Goal: Task Accomplishment & Management: Manage account settings

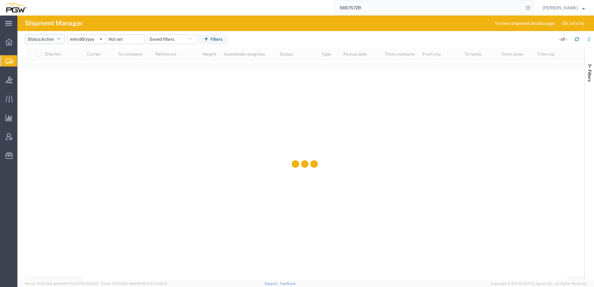
click at [40, 37] on button "Status: Active" at bounding box center [45, 39] width 40 height 10
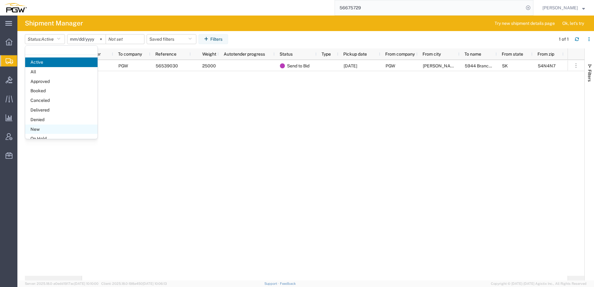
click at [39, 128] on span "New" at bounding box center [61, 129] width 72 height 10
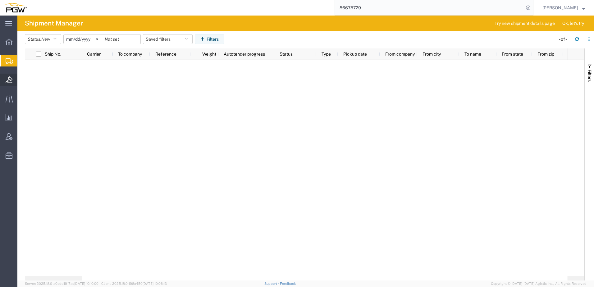
click at [9, 78] on icon at bounding box center [9, 79] width 7 height 7
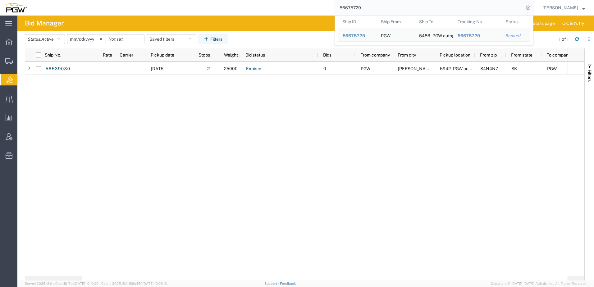
drag, startPoint x: 411, startPoint y: 8, endPoint x: 162, endPoint y: 7, distance: 248.6
click at [162, 7] on div "56675729 Ship ID Ship From Ship To Tracking Nu. Status Ship ID 56675729 Ship Fr…" at bounding box center [282, 8] width 502 height 16
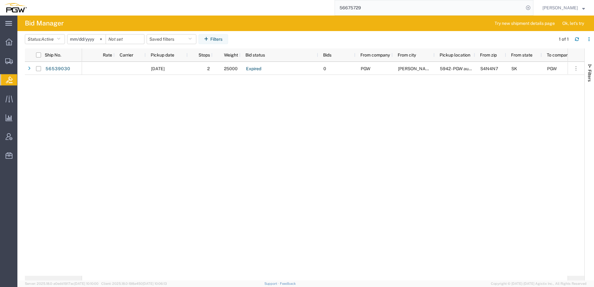
paste input "11875"
type input "56611875"
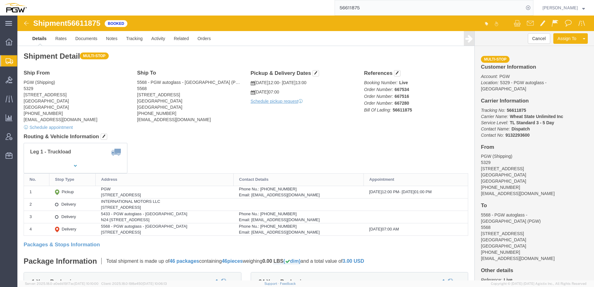
click div "Shipment Detail Multi-stop Ship From PGW (Shipping) [GEOGRAPHIC_DATA][STREET_AD…"
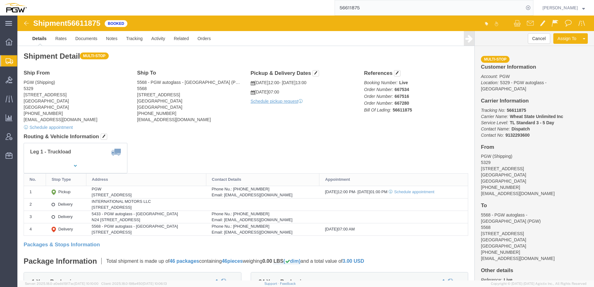
click div "Shipment Detail Multi-stop Ship From PGW (Shipping) [GEOGRAPHIC_DATA][STREET_AD…"
drag, startPoint x: 374, startPoint y: 75, endPoint x: 405, endPoint y: 73, distance: 31.1
click p "Booking Number: Live Order Number: 667534 Order Number: 667516 Order Number: 66…"
copy b "667534"
drag, startPoint x: 374, startPoint y: 82, endPoint x: 398, endPoint y: 80, distance: 24.6
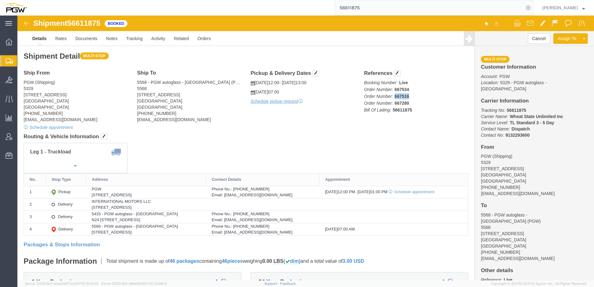
click p "Booking Number: Live Order Number: 667534 Order Number: 667516 Order Number: 66…"
copy b "667516"
drag, startPoint x: 374, startPoint y: 88, endPoint x: 401, endPoint y: 88, distance: 27.3
click p "Booking Number: Live Order Number: 667534 Order Number: 667516 Order Number: 66…"
click div "Leg 1 - Truckload"
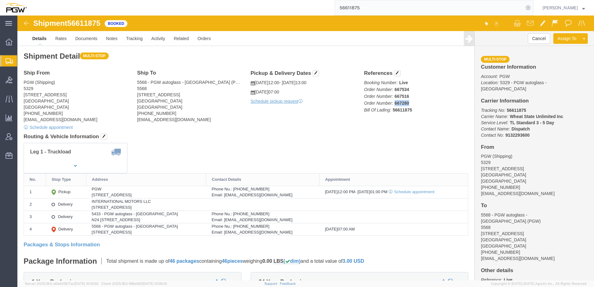
drag, startPoint x: 375, startPoint y: 87, endPoint x: 399, endPoint y: 86, distance: 24.5
click p "Booking Number: Live Order Number: 667534 Order Number: 667516 Order Number: 66…"
copy b "667280"
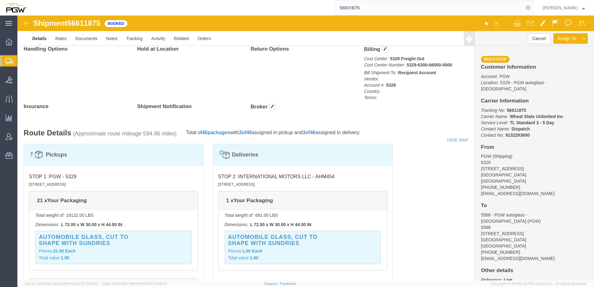
scroll to position [590, 0]
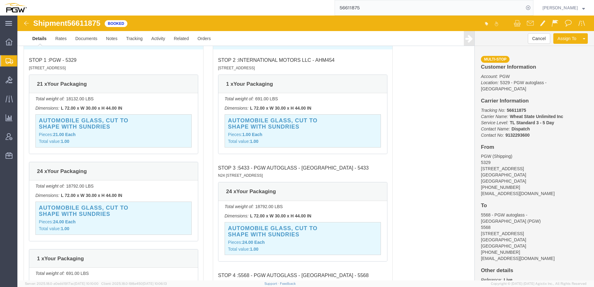
drag, startPoint x: 298, startPoint y: 45, endPoint x: 334, endPoint y: 44, distance: 36.0
click div "STOP 2 : INTERNATIONAL MOTORS LLC - AHM454 [STREET_ADDRESS]"
drag, startPoint x: 334, startPoint y: 44, endPoint x: 313, endPoint y: 54, distance: 23.3
click div "STOP 2 : INTERNATIONAL MOTORS LLC - AHM454 [STREET_ADDRESS] 1 x Your Packaging …"
drag, startPoint x: 300, startPoint y: 44, endPoint x: 323, endPoint y: 44, distance: 23.3
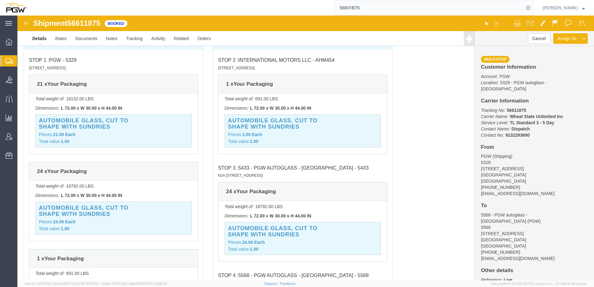
click div "STOP 2 : INTERNATIONAL MOTORS LLC - AHM454 [STREET_ADDRESS]"
drag, startPoint x: 312, startPoint y: 46, endPoint x: 324, endPoint y: 46, distance: 12.4
click div "STOP 2 : INTERNATIONAL MOTORS LLC - AHM454 [STREET_ADDRESS]"
drag, startPoint x: 324, startPoint y: 46, endPoint x: 314, endPoint y: 47, distance: 10.4
click div "STOP 2 : INTERNATIONAL MOTORS LLC - AHM454 [STREET_ADDRESS]"
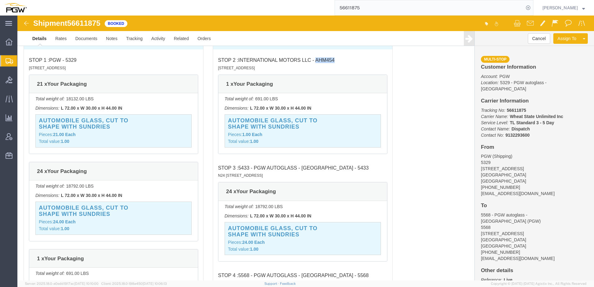
drag, startPoint x: 298, startPoint y: 44, endPoint x: 316, endPoint y: 43, distance: 18.3
click span "INTERNATIONAL MOTORS LLC - AHM454"
copy span "AHM454"
click at [0, 0] on span "Address Book" at bounding box center [0, 0] width 0 height 0
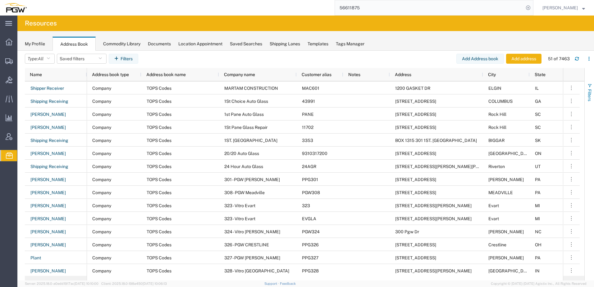
click at [589, 87] on span "button" at bounding box center [589, 85] width 5 height 5
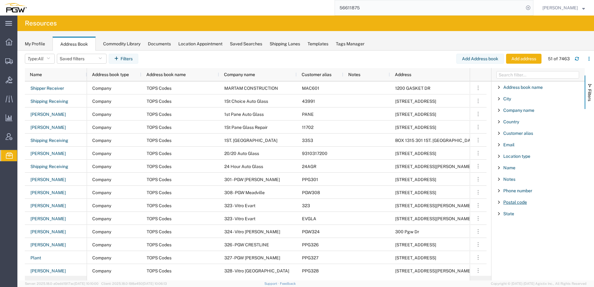
click at [507, 203] on span "Postal code" at bounding box center [515, 202] width 24 height 5
click at [515, 133] on span "Customer alias" at bounding box center [518, 133] width 30 height 5
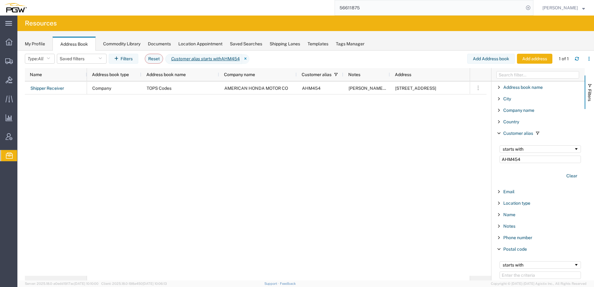
type input "AHM454"
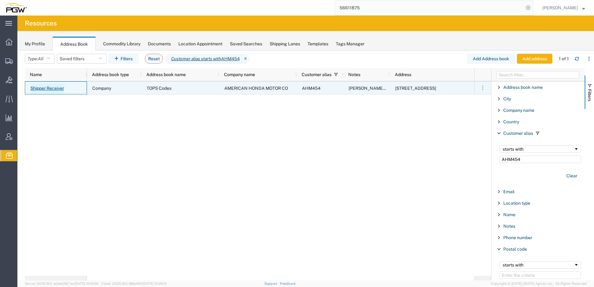
click at [58, 90] on link "Shipper Receiver" at bounding box center [47, 89] width 34 height 10
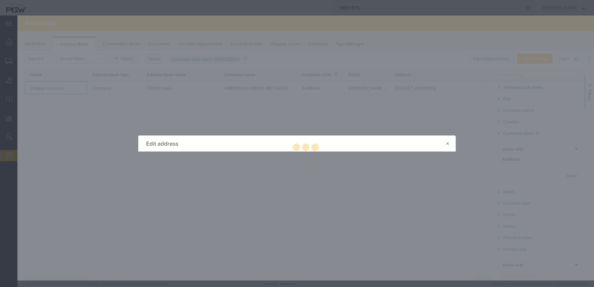
select select "US"
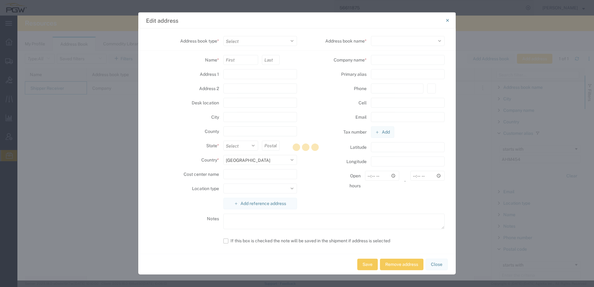
select select "COMPANY"
type input "Shipper"
type input "Receiver"
type input "[STREET_ADDRESS]"
type input "C/O CROWN PACKAGING"
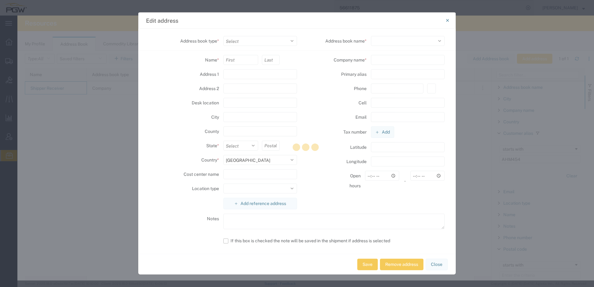
type input "DAYTON"
select select "OH"
type input "45420"
select select
type input "AMERICAN HONDA MOTOR CO"
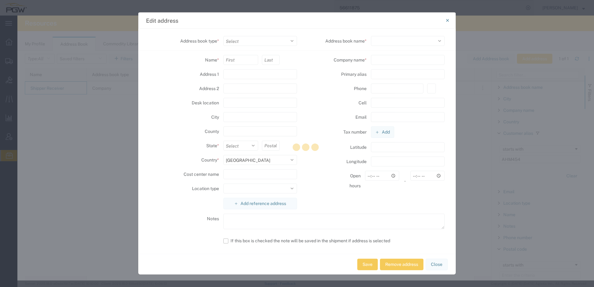
type input "AHM454"
type input "[PHONE_NUMBER]"
type input "00:00"
type textarea "[PERSON_NAME][EMAIL_ADDRESS][DOMAIN_NAME] [PHONE_NUMBER]"
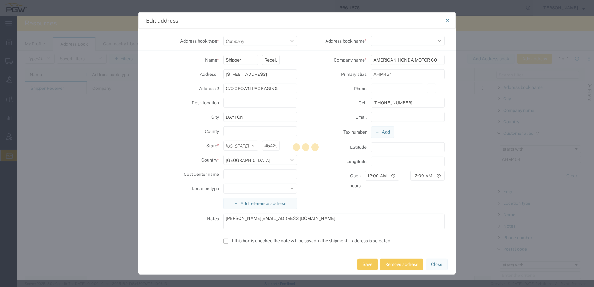
select select "17689"
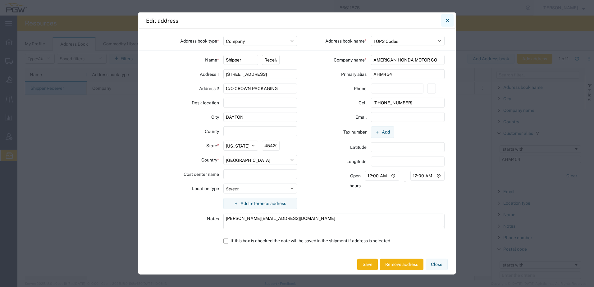
click at [445, 20] on button "Close" at bounding box center [447, 20] width 12 height 12
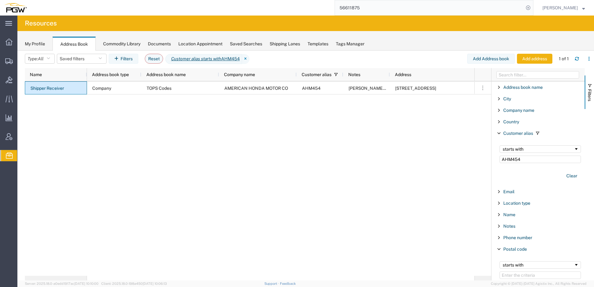
click at [235, 139] on div "Company TOPS Codes AMERICAN HONDA MOTOR CO AHM454 [EMAIL_ADDRESS][DOMAIN_NAME] …" at bounding box center [280, 178] width 387 height 194
click at [163, 162] on div "Company TOPS Codes AMERICAN HONDA MOTOR CO AHM454 [EMAIL_ADDRESS][DOMAIN_NAME] …" at bounding box center [280, 178] width 387 height 194
click at [206, 138] on div "Company TOPS Codes AMERICAN HONDA MOTOR CO AHM454 [EMAIL_ADDRESS][DOMAIN_NAME] …" at bounding box center [280, 178] width 387 height 194
drag, startPoint x: 526, startPoint y: 160, endPoint x: 386, endPoint y: 162, distance: 141.0
click at [390, 160] on div "Name Address book type Address book name Company name Customer alias Notes Addr…" at bounding box center [309, 174] width 569 height 212
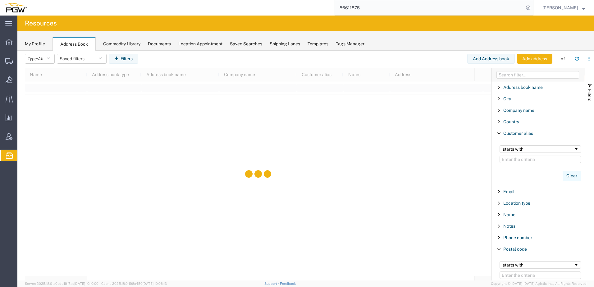
click at [569, 174] on button "Clear" at bounding box center [571, 176] width 18 height 10
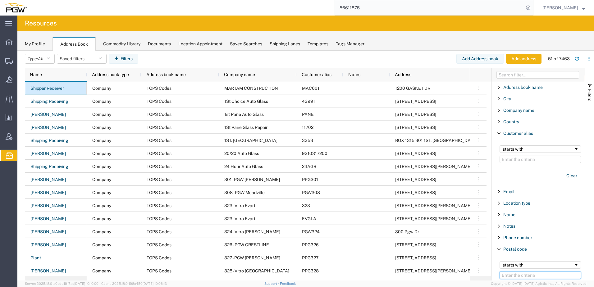
click at [529, 274] on input "Filter Value" at bounding box center [539, 274] width 81 height 7
paste input "60185,"
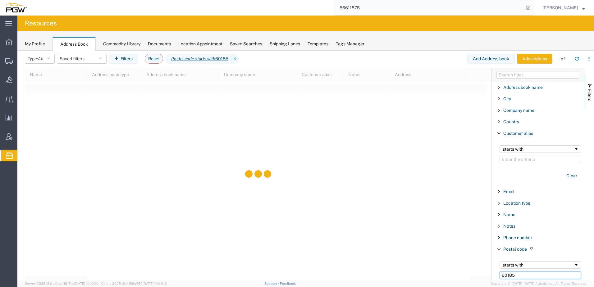
type input "60185"
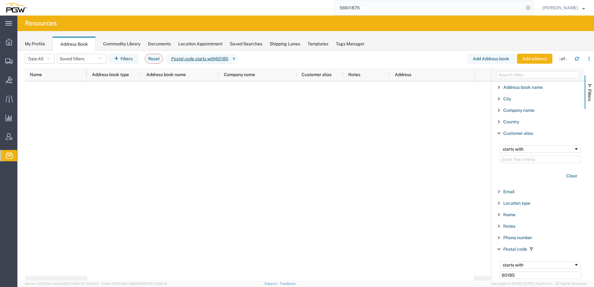
click at [232, 193] on div at bounding box center [280, 178] width 387 height 194
click at [263, 210] on div at bounding box center [280, 178] width 387 height 194
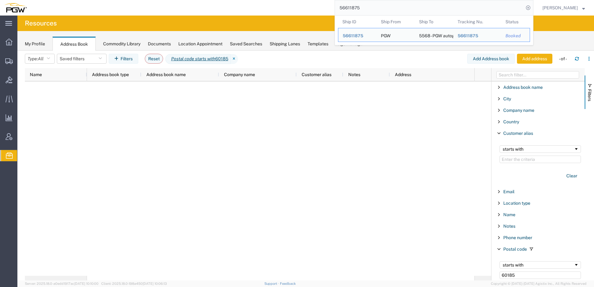
drag, startPoint x: 441, startPoint y: 9, endPoint x: 110, endPoint y: -4, distance: 331.2
click at [110, 0] on html "main_menu Created with Sketch. Collapse Menu Overview Shipments Shipment Manage…" at bounding box center [297, 143] width 594 height 287
paste input "50008"
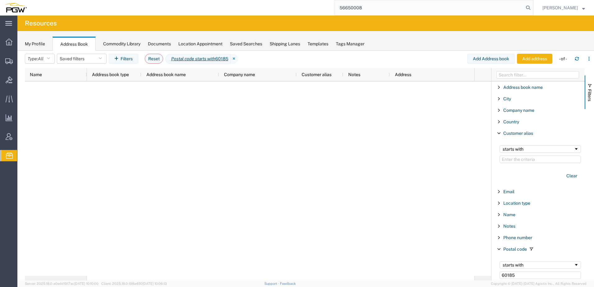
type input "56650008"
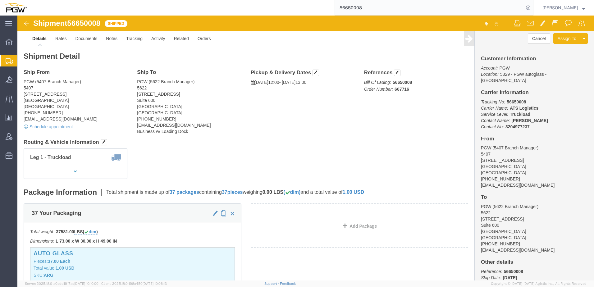
click h4 "Routing & Vehicle Information"
click link "Clone Shipment"
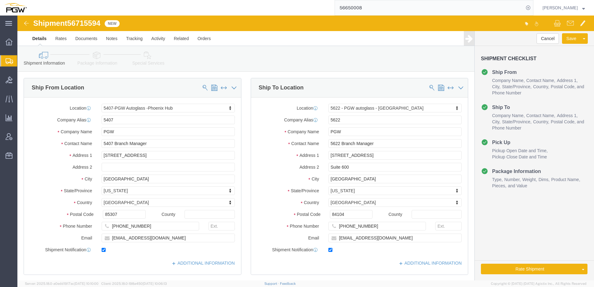
select select "62351"
select select "28415"
drag, startPoint x: 53, startPoint y: 7, endPoint x: 84, endPoint y: 6, distance: 31.4
click span "56715594"
copy span "56715594"
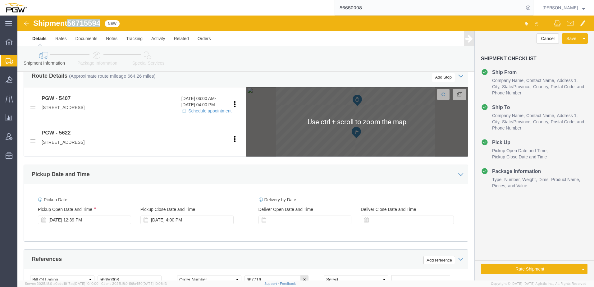
scroll to position [310, 0]
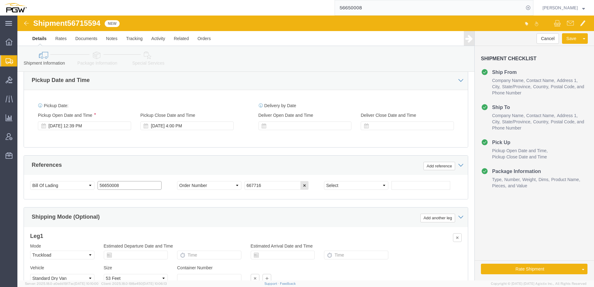
drag, startPoint x: 122, startPoint y: 168, endPoint x: 32, endPoint y: 152, distance: 91.0
click div "Select Account Type Activity ID Airline Appointment Number ASN Batch Request # …"
paste input "715594"
drag, startPoint x: 119, startPoint y: 170, endPoint x: -99, endPoint y: 152, distance: 218.3
click html "Shipment 56715594 New Details Rates Documents Notes Tracking Activity Related O…"
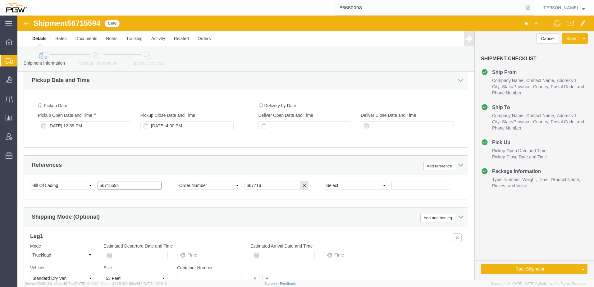
type input "56715594"
drag, startPoint x: 262, startPoint y: 172, endPoint x: 153, endPoint y: 167, distance: 108.5
click div "Select Account Type Activity ID Airline Appointment Number ASN Batch Request # …"
paste input "8028"
type input "668028"
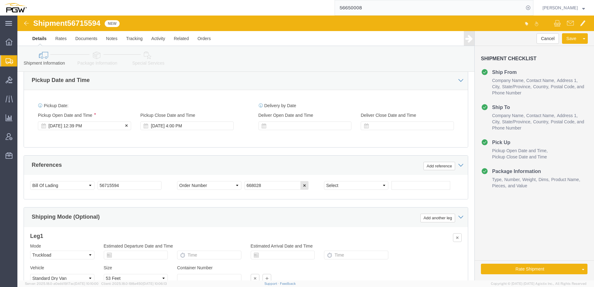
click div "[DATE] 12:39 PM"
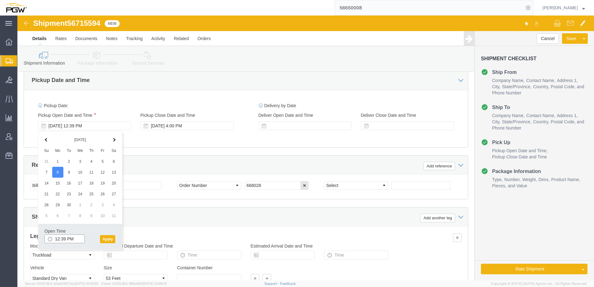
click input "12:39 PM"
type input "9:00 AM"
click button "Apply"
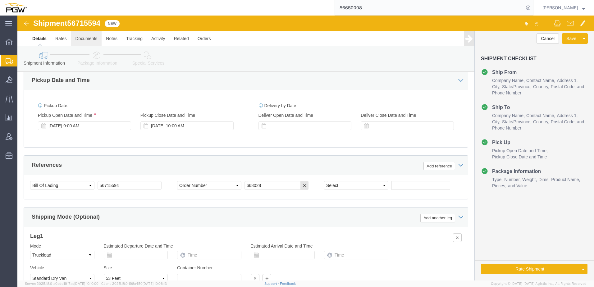
scroll to position [248, 0]
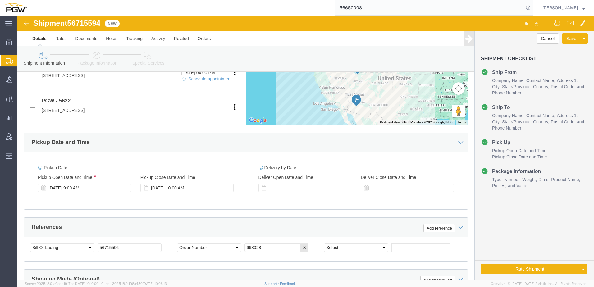
click link "Package Information"
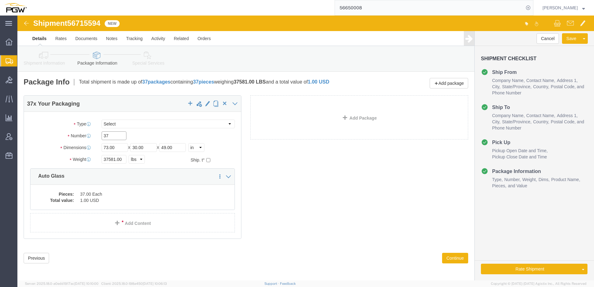
drag, startPoint x: 101, startPoint y: 118, endPoint x: 38, endPoint y: 119, distance: 63.0
click div "Number 37"
type input "38"
drag, startPoint x: 97, startPoint y: 143, endPoint x: 34, endPoint y: 138, distance: 62.6
click div "Package Type Select Bale(s) Basket(s) Bolt(s) Bottle(s) Buckets Bulk Bundle(s) …"
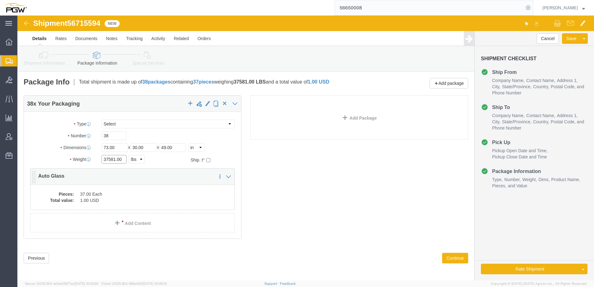
paste input "2513"
type input "32513.00"
click dd "1.00 USD"
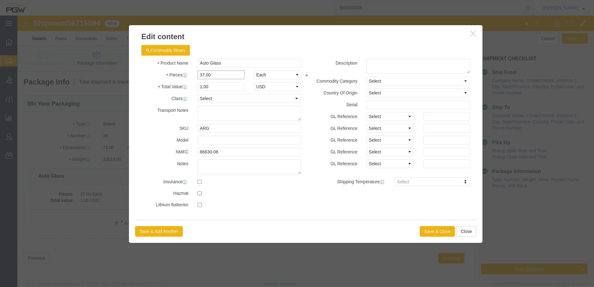
drag, startPoint x: 215, startPoint y: 75, endPoint x: 43, endPoint y: 57, distance: 172.7
click div "Edit content Commodity library Product Name Auto Glass Pieces 37.00 Select Bag …"
type input "38.00"
type input "1.03"
type input "1.00"
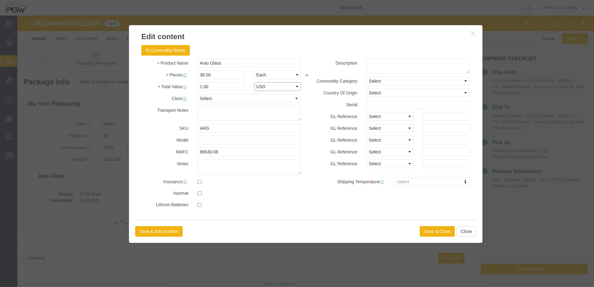
select select "USD"
click button "Save & Close"
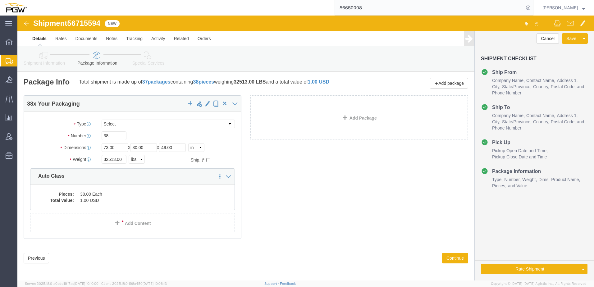
click icon
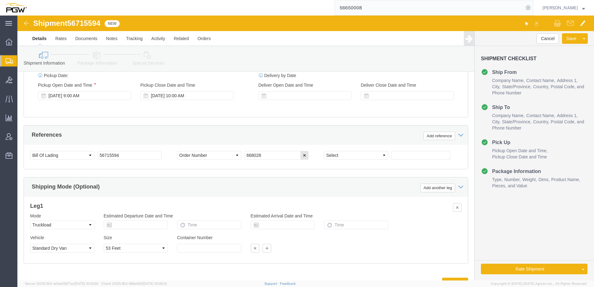
scroll to position [341, 0]
click link "Rate And Autotender"
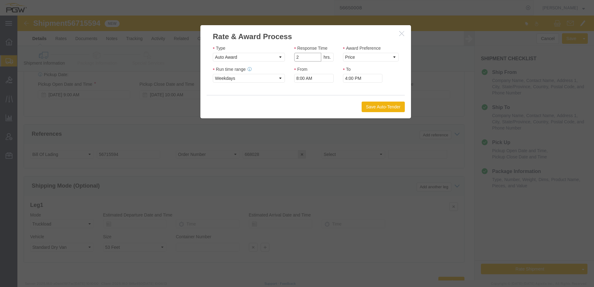
click input "2"
type input "1"
click input "1"
click select "Price Carrier Rank"
select select "LANE_RANK"
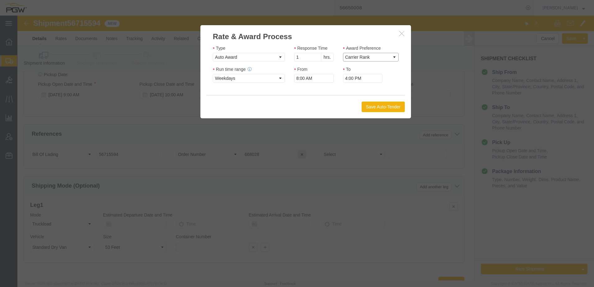
click select "Price Carrier Rank"
click button "Save Auto-Tender"
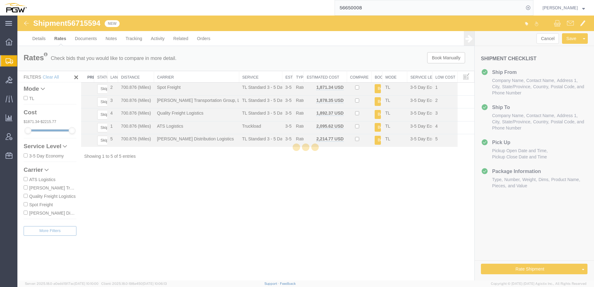
scroll to position [0, 0]
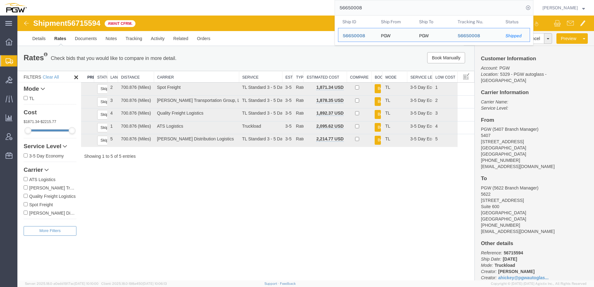
drag, startPoint x: 450, startPoint y: 6, endPoint x: 286, endPoint y: -1, distance: 164.4
click at [286, 0] on html "main_menu Created with Sketch. Collapse Menu Overview Shipments Shipment Manage…" at bounding box center [297, 143] width 594 height 287
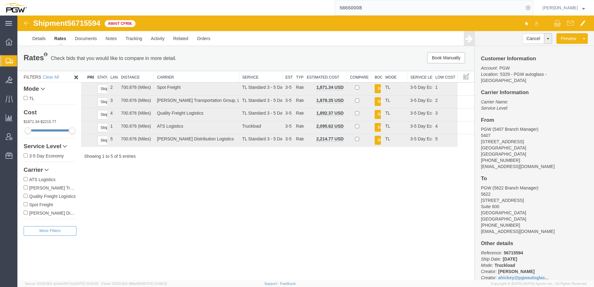
paste input "65"
type input "56650065"
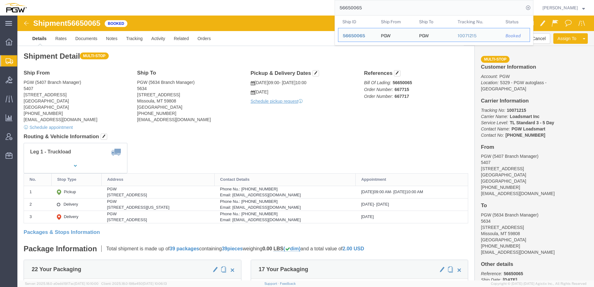
click div "Leg 1 - Truckload Vehicle 1: Standard Dry Van (53 Feet) Number of trucks: 1"
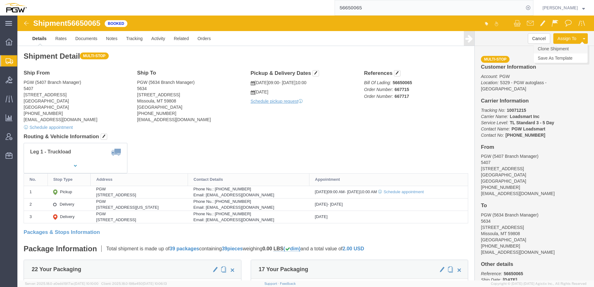
click link "Clone Shipment"
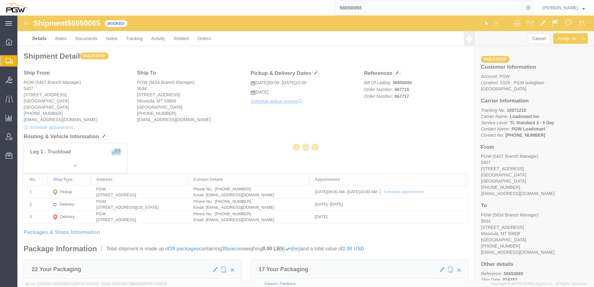
select select "62351"
select select "28421"
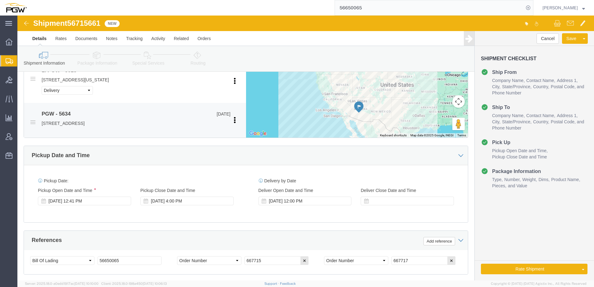
scroll to position [279, 0]
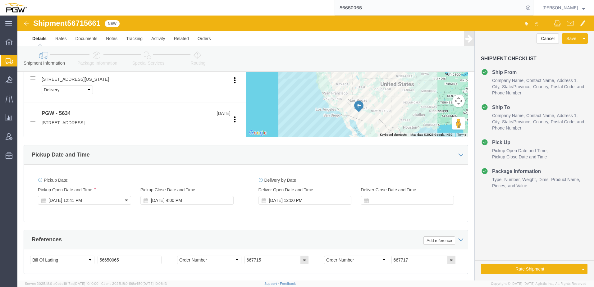
click div "[DATE] 12:41 PM"
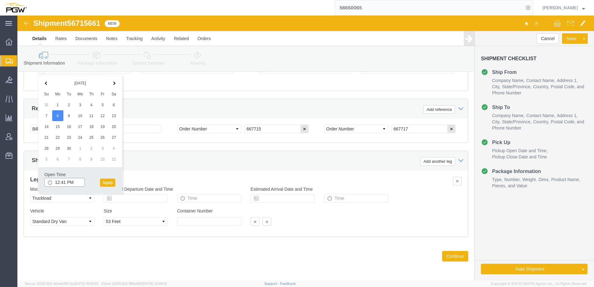
click input "12:41 PM"
type input "10:00 AM"
click button "Apply"
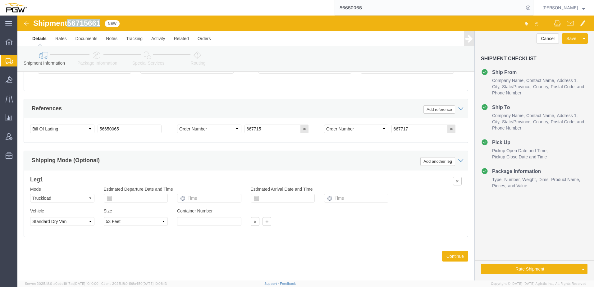
drag, startPoint x: 53, startPoint y: 6, endPoint x: 84, endPoint y: 6, distance: 30.4
click span "56715661"
drag, startPoint x: 84, startPoint y: 6, endPoint x: 75, endPoint y: 6, distance: 9.0
copy span "56715661"
drag, startPoint x: 117, startPoint y: 113, endPoint x: 60, endPoint y: 103, distance: 57.6
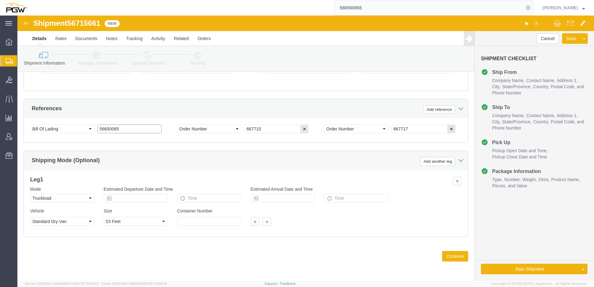
click div "Select Account Type Activity ID Airline Appointment Number ASN Batch Request # …"
paste input "715661"
type input "56715661"
drag, startPoint x: 261, startPoint y: 113, endPoint x: 253, endPoint y: 112, distance: 7.9
click div "Select Account Type Activity ID Airline Appointment Number ASN Batch Request # …"
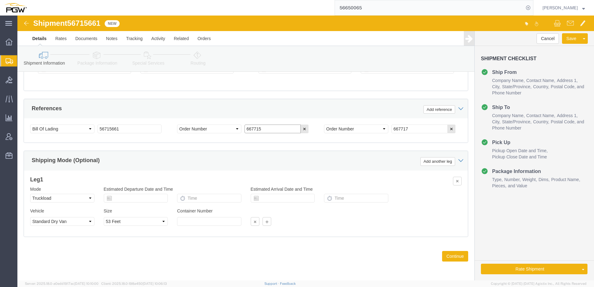
paste input "8029"
type input "668029"
drag, startPoint x: 406, startPoint y: 112, endPoint x: 380, endPoint y: 119, distance: 26.9
click div "Select Account Type Activity ID Airline Appointment Number ASN Batch Request # …"
paste input "802"
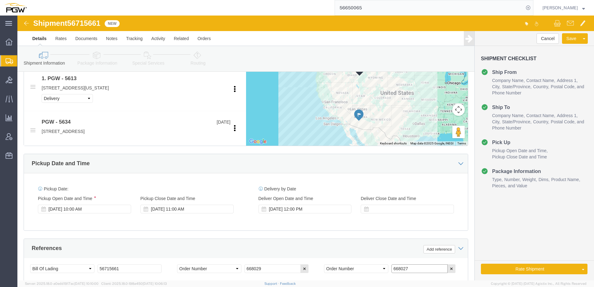
scroll to position [224, 0]
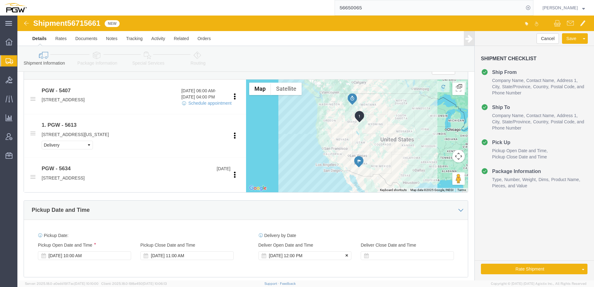
type input "668027"
click icon
click link "Package Information"
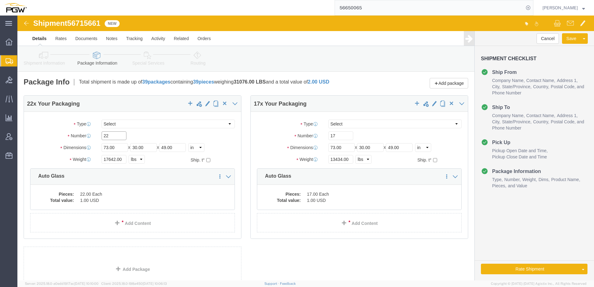
drag, startPoint x: 95, startPoint y: 119, endPoint x: 28, endPoint y: 120, distance: 66.4
click div "Number 22"
type input "21"
drag, startPoint x: 317, startPoint y: 119, endPoint x: 251, endPoint y: 119, distance: 65.2
click div "Number 17"
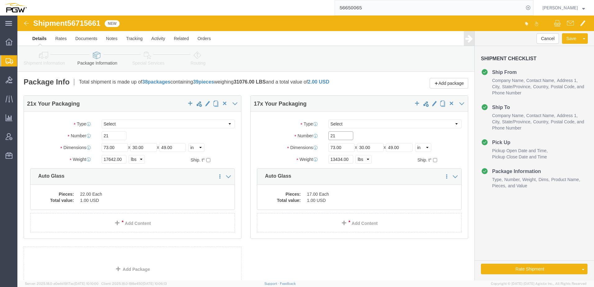
type input "21"
drag, startPoint x: 97, startPoint y: 143, endPoint x: -22, endPoint y: 140, distance: 118.9
click html "Shipment 56715661 New Details Rates Documents Notes Tracking Activity Related O…"
type input "16396.00"
click dd "1.00 USD"
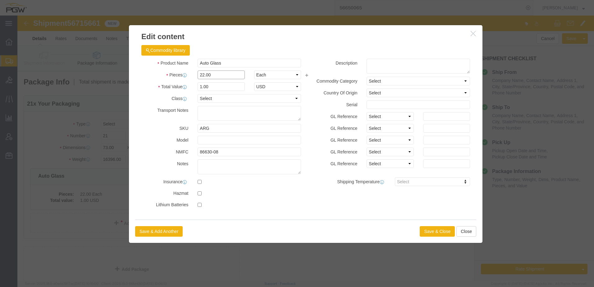
drag, startPoint x: 206, startPoint y: 58, endPoint x: 0, endPoint y: 58, distance: 206.1
click div "Edit content Commodity library Product Name Auto Glass Pieces 22.00 Select Bag …"
type input "21.00"
click div "Product Name Auto Glass Pieces 21.00 Select Bag Barrels 100Board Feet Bottle Bo…"
drag, startPoint x: 197, startPoint y: 71, endPoint x: -41, endPoint y: 55, distance: 238.3
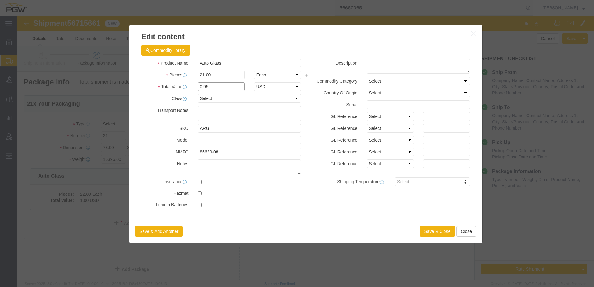
click html "Shipment 56715661 New Details Rates Documents Notes Tracking Activity Related O…"
type input "1.00"
click label "Total Value"
click button "Save & Close"
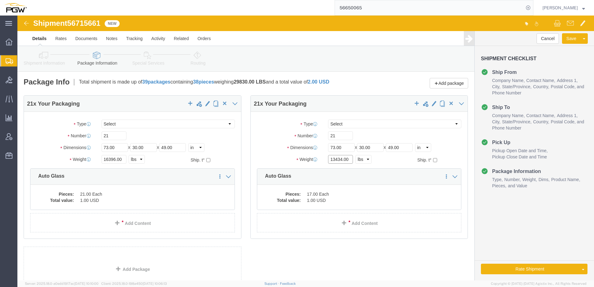
drag, startPoint x: 322, startPoint y: 143, endPoint x: 245, endPoint y: 138, distance: 77.8
click div "Package Type Select Bale(s) Basket(s) Bolt(s) Bottle(s) Buckets Bulk Bundle(s) …"
type input "18022.00"
click dd "17.00 Each"
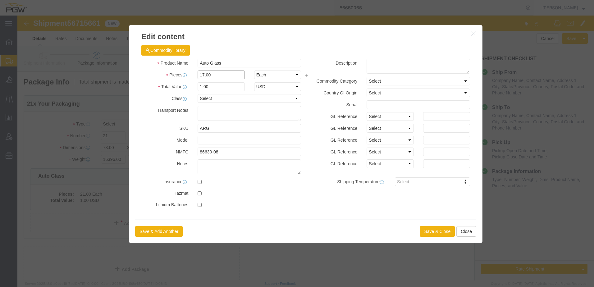
drag, startPoint x: 207, startPoint y: 59, endPoint x: -33, endPoint y: 50, distance: 240.4
click html "Shipment 56715661 New Details Rates Documents Notes Tracking Activity Related O…"
type input "21.00"
click label "Transport Notes"
drag, startPoint x: 192, startPoint y: 70, endPoint x: 108, endPoint y: 66, distance: 83.9
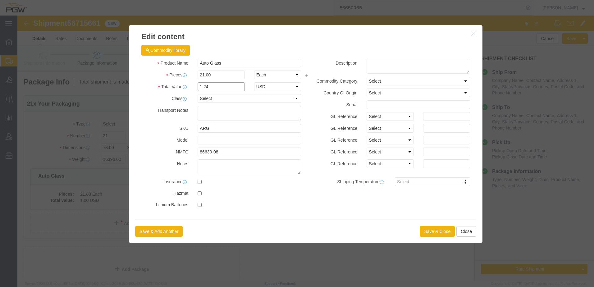
click div "Edit content Commodity library Product Name Auto Glass Pieces 21.00 Select Bag …"
type input "1.00"
click label "Total Value"
click button "Save & Close"
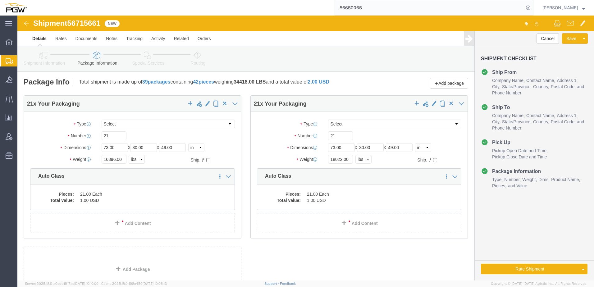
click icon
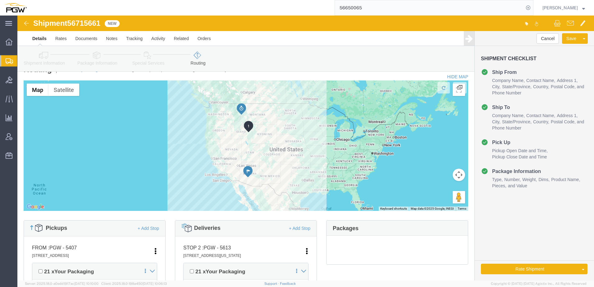
scroll to position [124, 0]
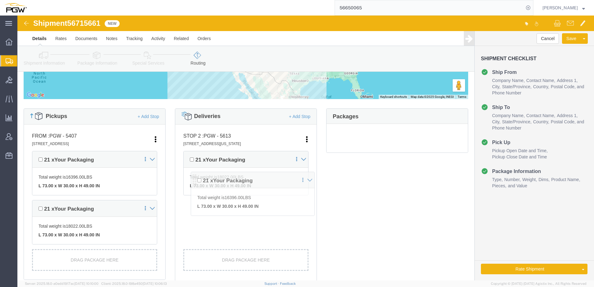
drag, startPoint x: 169, startPoint y: 242, endPoint x: 176, endPoint y: 166, distance: 76.7
click div "Pickups + Add Stop From : PGW - 5407 [STREET_ADDRESS] Edit Move to top Move to …"
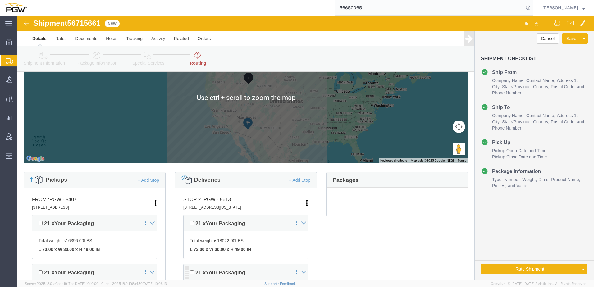
scroll to position [186, 0]
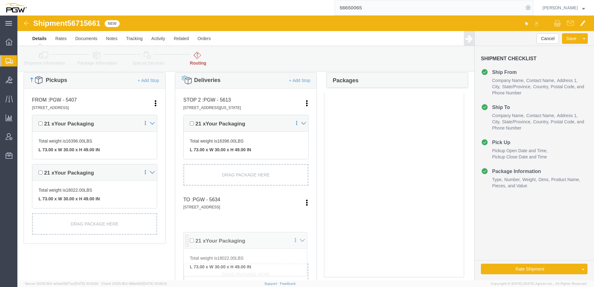
drag, startPoint x: 168, startPoint y: 105, endPoint x: 169, endPoint y: 223, distance: 118.3
click div "Pickups + Add Stop From : PGW - 5407 [STREET_ADDRESS] Edit Move to top Move to …"
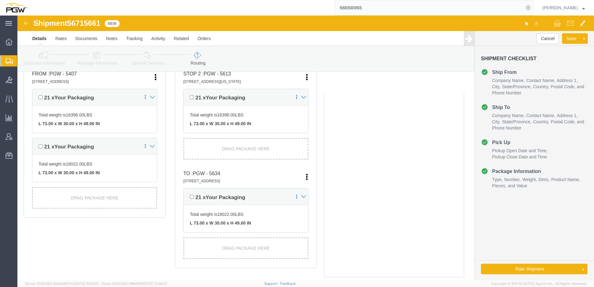
scroll to position [160, 0]
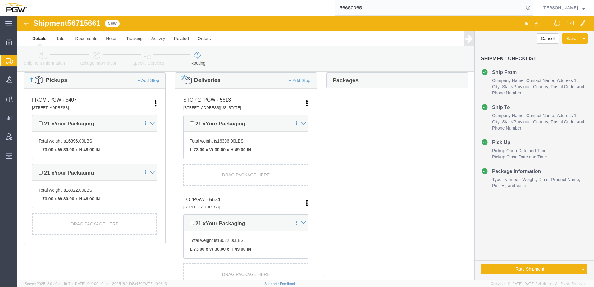
click link "Shipment Information"
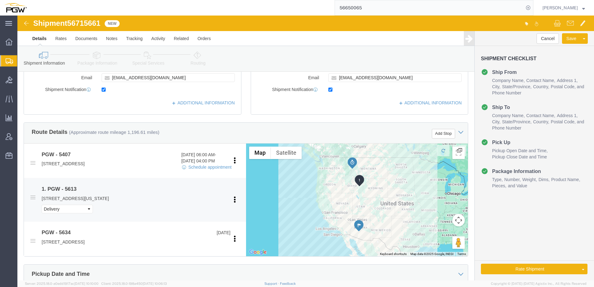
scroll to position [315, 0]
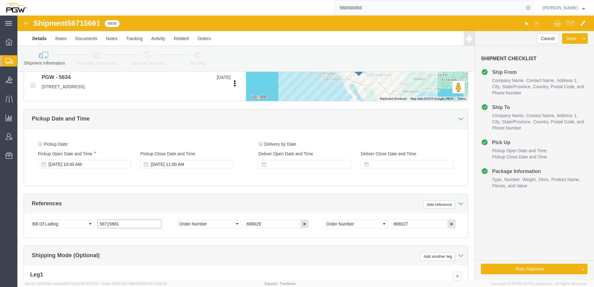
drag, startPoint x: 117, startPoint y: 210, endPoint x: 71, endPoint y: 205, distance: 46.6
click div "Select Account Type Activity ID Airline Appointment Number ASN Batch Request # …"
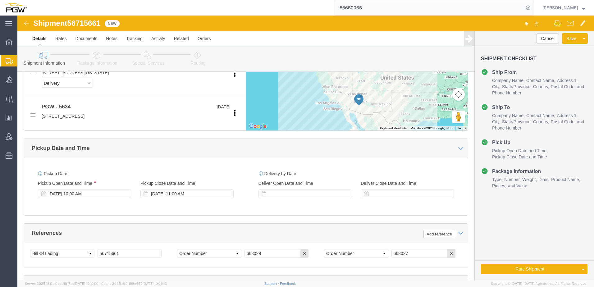
scroll to position [284, 0]
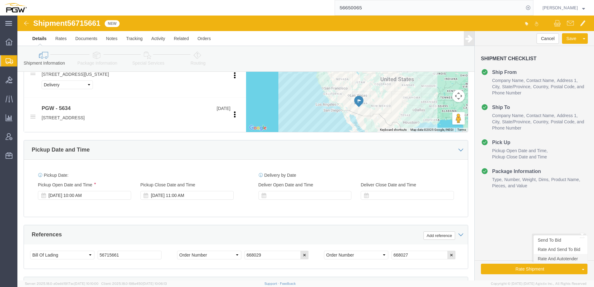
click link "Rate And Autotender"
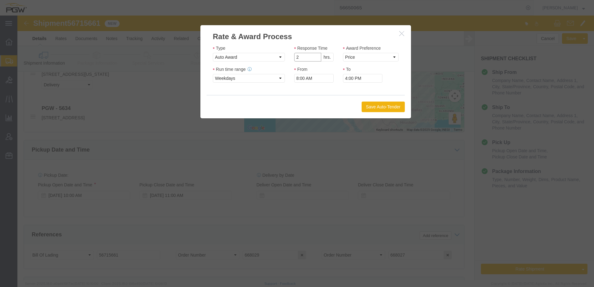
click input "2"
type input "1"
click input "1"
click select "Price Carrier Rank"
select select "LANE_RANK"
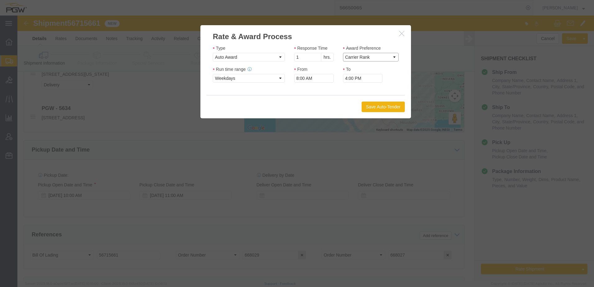
click select "Price Carrier Rank"
drag, startPoint x: 362, startPoint y: 92, endPoint x: 45, endPoint y: 107, distance: 317.0
click button "Save Auto-Tender"
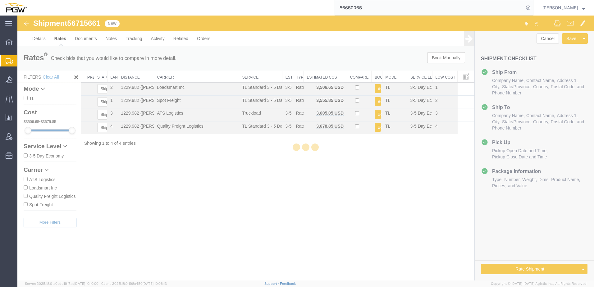
scroll to position [0, 0]
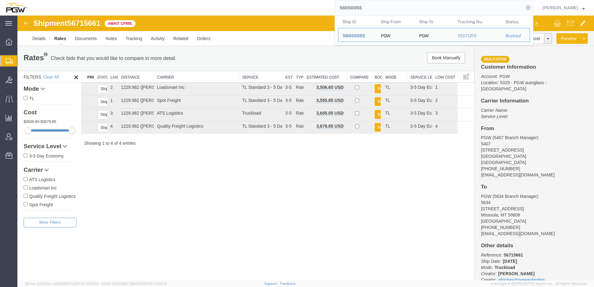
drag, startPoint x: 381, startPoint y: 7, endPoint x: 285, endPoint y: 10, distance: 96.3
click at [284, 11] on div "56650065 Ship ID Ship From Ship To Tracking Nu. Status Ship ID 56650065 Ship Fr…" at bounding box center [282, 8] width 502 height 16
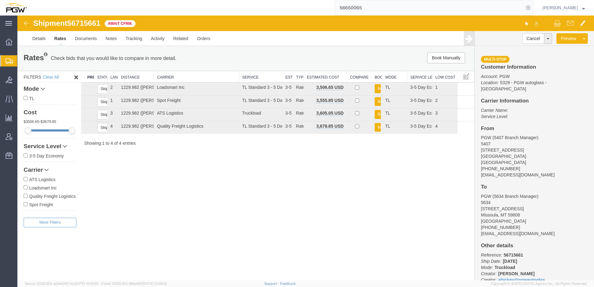
paste input "667952"
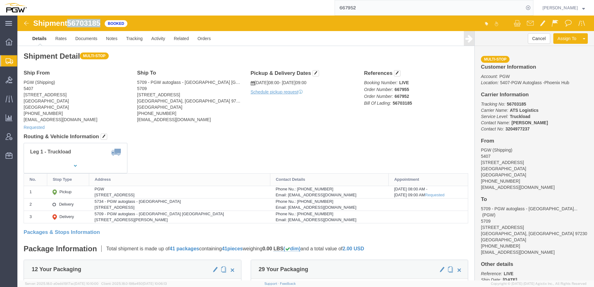
drag, startPoint x: 52, startPoint y: 9, endPoint x: 71, endPoint y: 10, distance: 18.6
click div "Shipment 56703185 Booked"
copy span "56703185"
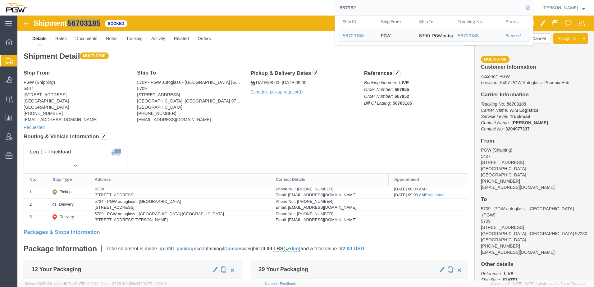
drag, startPoint x: 376, startPoint y: 10, endPoint x: 309, endPoint y: 9, distance: 67.4
click at [309, 9] on div "667952 Ship ID Ship From Ship To Tracking Nu. Status Ship ID 56703185 Ship From…" at bounding box center [282, 8] width 502 height 16
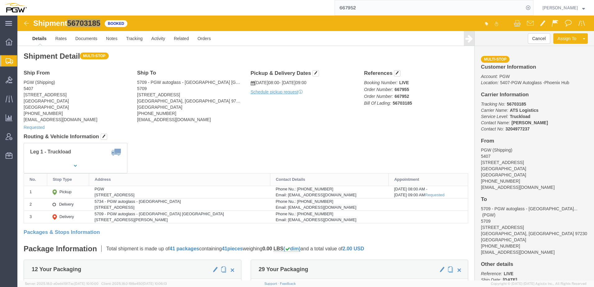
paste input "3"
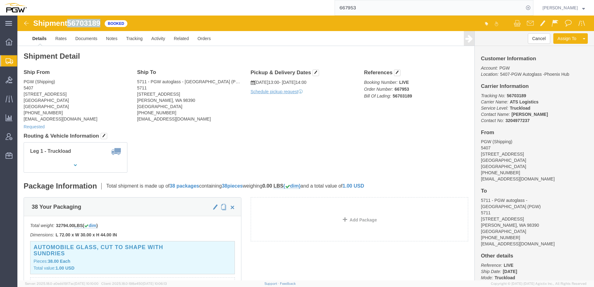
drag, startPoint x: 52, startPoint y: 7, endPoint x: 85, endPoint y: 8, distance: 32.3
click span "56703189"
drag, startPoint x: 76, startPoint y: 8, endPoint x: 67, endPoint y: 8, distance: 9.0
copy span "56703189"
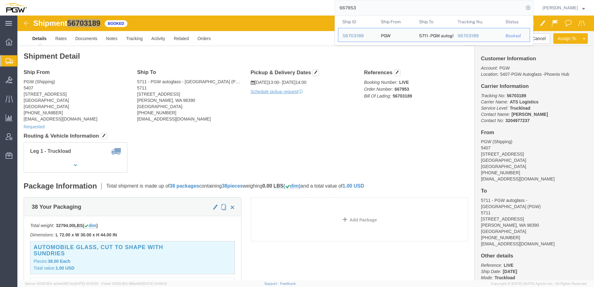
drag, startPoint x: 407, startPoint y: 9, endPoint x: 309, endPoint y: 5, distance: 97.9
click at [300, 4] on div "667953 Ship ID Ship From Ship To Tracking Nu. Status Ship ID 56703189 Ship From…" at bounding box center [282, 8] width 502 height 16
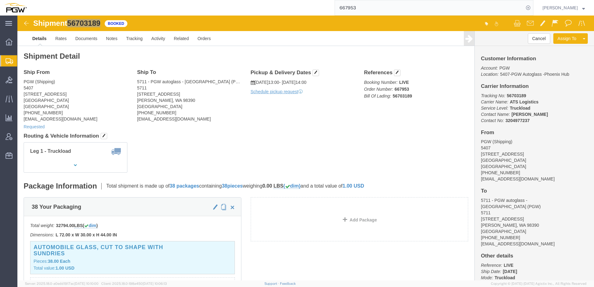
paste input "4"
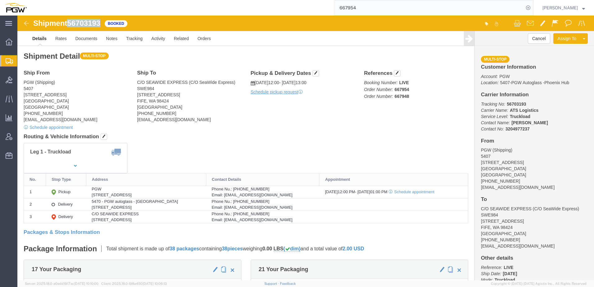
drag, startPoint x: 53, startPoint y: 6, endPoint x: 84, endPoint y: 6, distance: 31.0
click span "56703193"
drag, startPoint x: 82, startPoint y: 6, endPoint x: 74, endPoint y: 8, distance: 8.2
copy span "56703193"
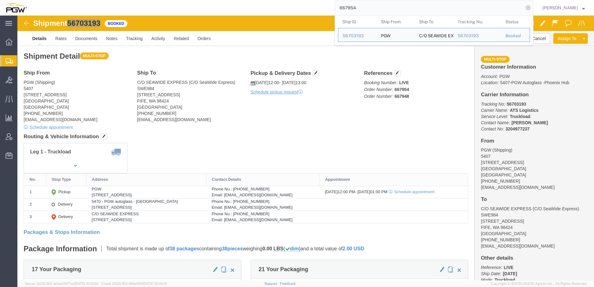
drag, startPoint x: 407, startPoint y: 9, endPoint x: 133, endPoint y: 9, distance: 274.4
click at [133, 9] on div "667954 Ship ID Ship From Ship To Tracking Nu. Status Ship ID 56703193 Ship From…" at bounding box center [282, 8] width 502 height 16
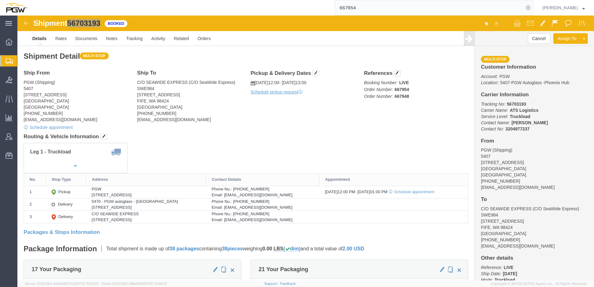
paste input "56628367"
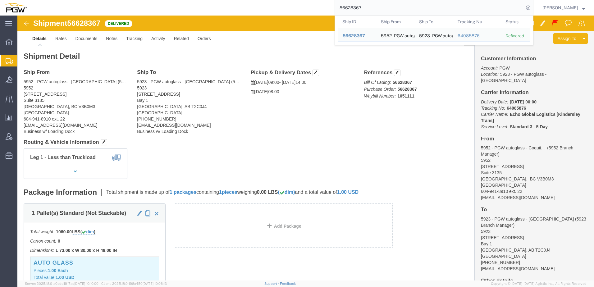
drag, startPoint x: 386, startPoint y: 8, endPoint x: 163, endPoint y: -9, distance: 223.8
click at [163, 0] on html "main_menu Created with Sketch. Collapse Menu Overview Shipments Shipment Manage…" at bounding box center [297, 143] width 594 height 287
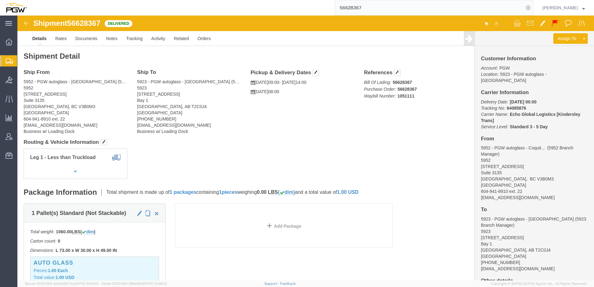
paste input "7533"
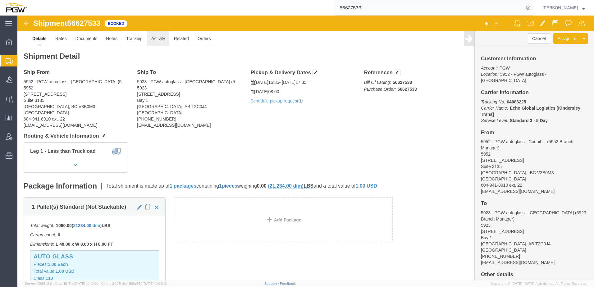
click link "Activity"
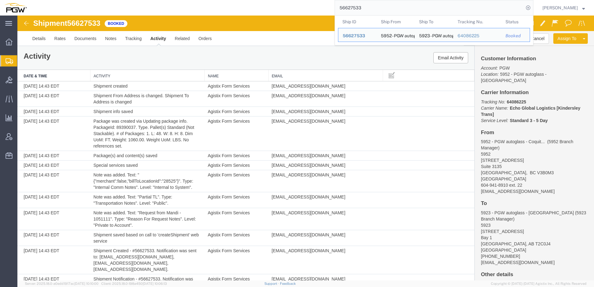
drag, startPoint x: 382, startPoint y: 11, endPoint x: 138, endPoint y: 11, distance: 243.7
click at [138, 11] on div "56627533 Ship ID Ship From Ship To Tracking Nu. Status Ship ID 56627533 Ship Fr…" at bounding box center [282, 8] width 502 height 16
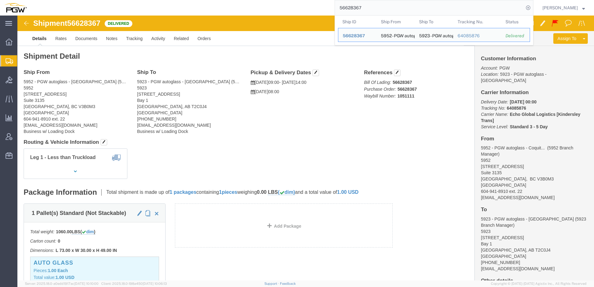
drag, startPoint x: 376, startPoint y: 9, endPoint x: 230, endPoint y: 7, distance: 146.2
click at [231, 7] on div "56628367 Ship ID Ship From Ship To Tracking Nu. Status Ship ID 56628367 Ship Fr…" at bounding box center [282, 8] width 502 height 16
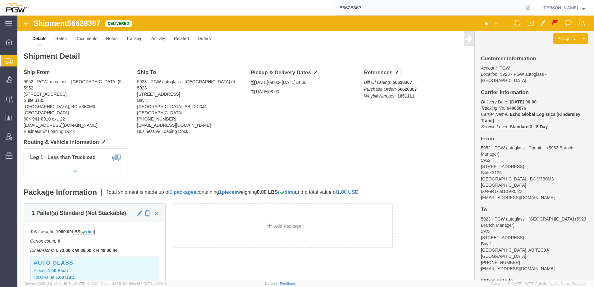
paste input "75373"
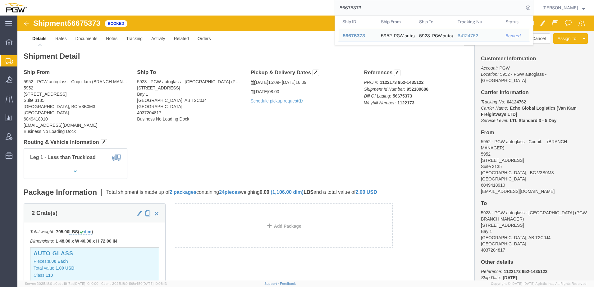
click div "Leg 1 - Less than Truckload"
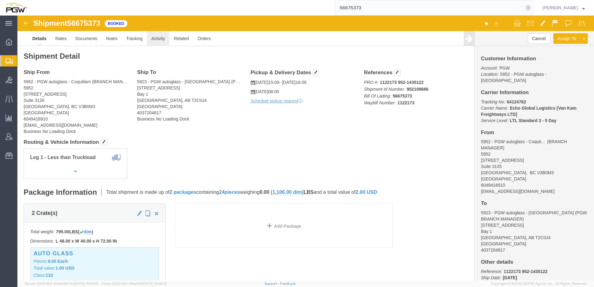
click link "Activity"
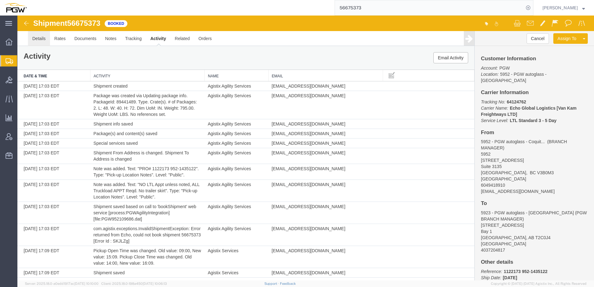
click at [39, 42] on link "Details" at bounding box center [39, 38] width 22 height 15
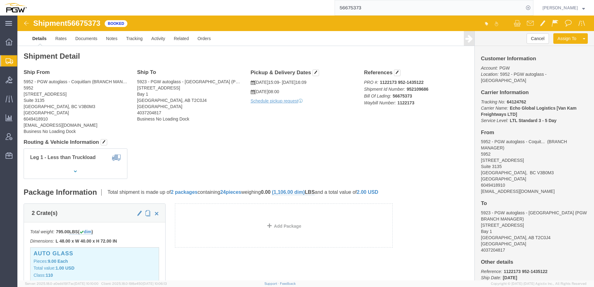
click div "Leg 1 - Less than Truckload"
drag, startPoint x: 343, startPoint y: 134, endPoint x: 349, endPoint y: 125, distance: 10.5
click div "Leg 1 - Less than Truckload"
drag, startPoint x: 360, startPoint y: 67, endPoint x: 420, endPoint y: 66, distance: 59.6
click p "PRO #: 1122173 952-1435122 Shipment Id Number: 952109686 Bill Of Lading: 566753…"
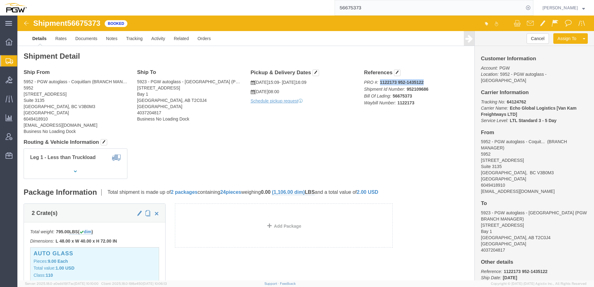
copy b "1122173 952-1435122"
click icon "Waybill Number:"
drag, startPoint x: 387, startPoint y: 74, endPoint x: 411, endPoint y: 74, distance: 23.9
click p "PRO #: 1122173 952-1435122 Shipment Id Number: 952109686 Bill Of Lading: 566753…"
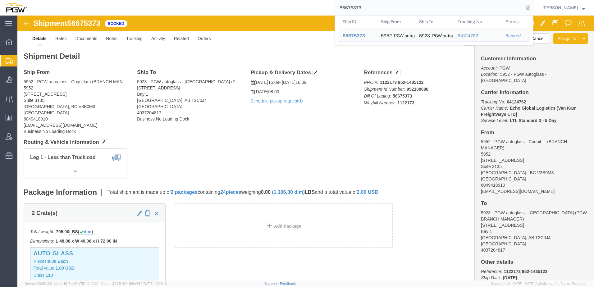
drag, startPoint x: 375, startPoint y: 7, endPoint x: 164, endPoint y: 9, distance: 210.8
click at [164, 9] on div "56675373 Ship ID Ship From Ship To Tracking Nu. Status Ship ID 56675373 Ship Fr…" at bounding box center [282, 8] width 502 height 16
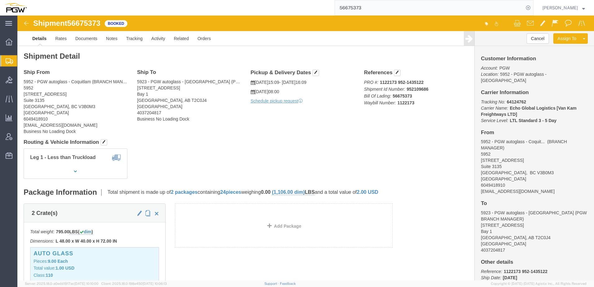
paste input "28367"
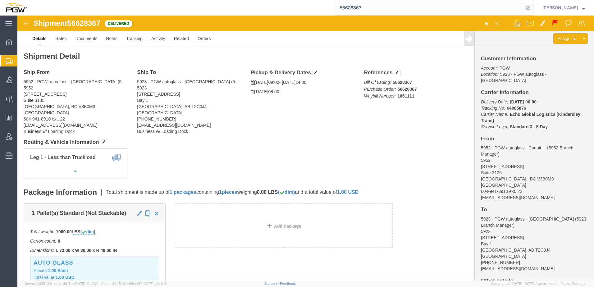
click b "56628367"
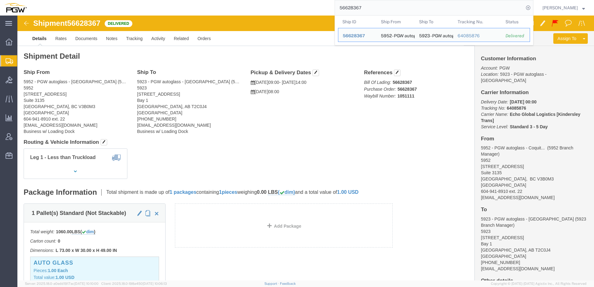
drag, startPoint x: 413, startPoint y: 9, endPoint x: 226, endPoint y: 8, distance: 186.6
click at [225, 8] on div "56628367 Ship ID Ship From Ship To Tracking Nu. Status Ship ID 56628367 Ship Fr…" at bounding box center [282, 8] width 502 height 16
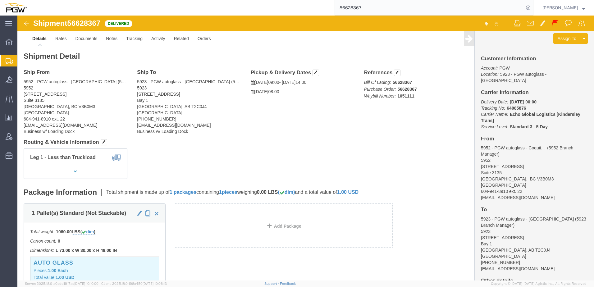
paste input "75373"
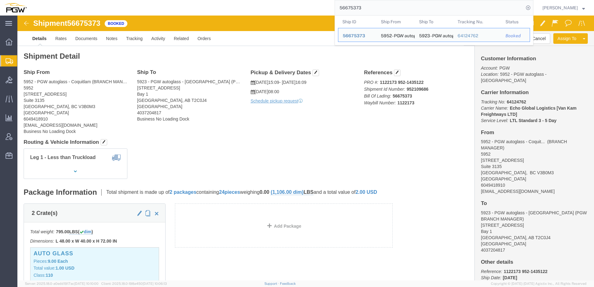
drag, startPoint x: 398, startPoint y: 10, endPoint x: 138, endPoint y: 9, distance: 259.8
click at [138, 9] on div "56675373 Ship ID Ship From Ship To Tracking Nu. Status Ship ID 56675373 Ship Fr…" at bounding box center [282, 8] width 502 height 16
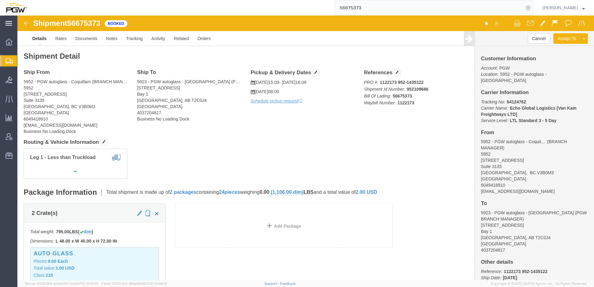
paste input "2753"
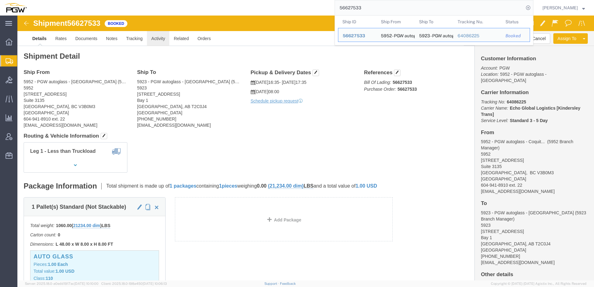
click link "Activity"
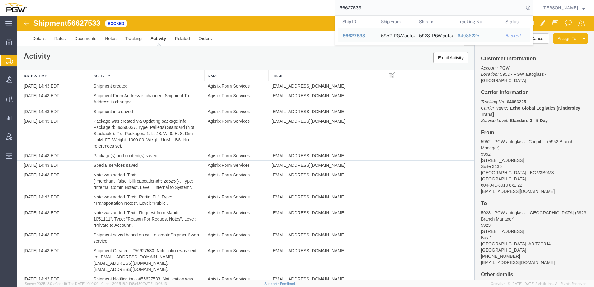
drag, startPoint x: 422, startPoint y: 5, endPoint x: 172, endPoint y: 0, distance: 250.2
click at [174, 0] on html "main_menu Created with Sketch. Collapse Menu Overview Shipments Shipment Manage…" at bounding box center [297, 143] width 594 height 287
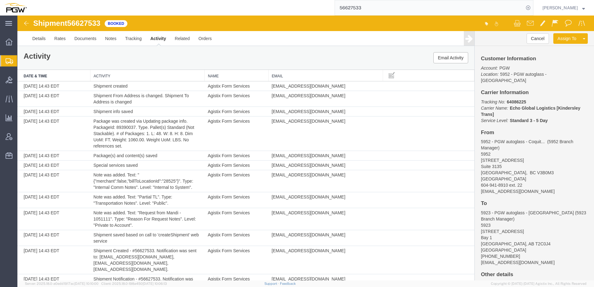
paste input "8367"
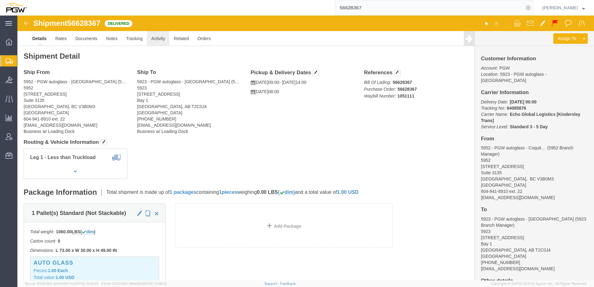
click link "Activity"
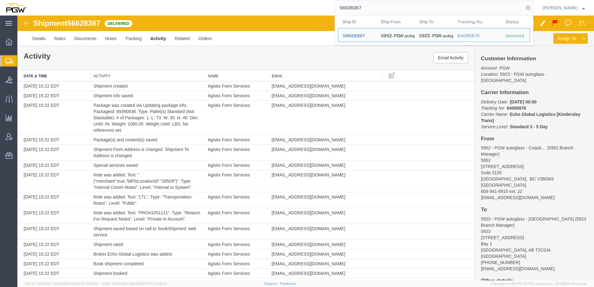
drag, startPoint x: 412, startPoint y: 25, endPoint x: 139, endPoint y: 27, distance: 272.6
paste input "75373"
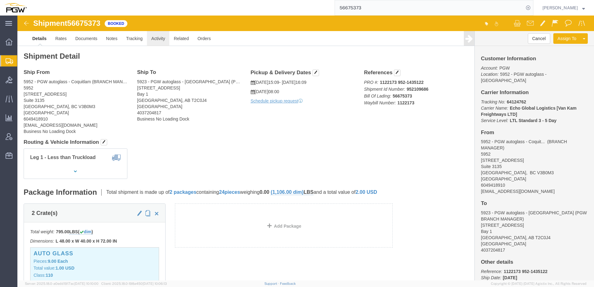
click link "Activity"
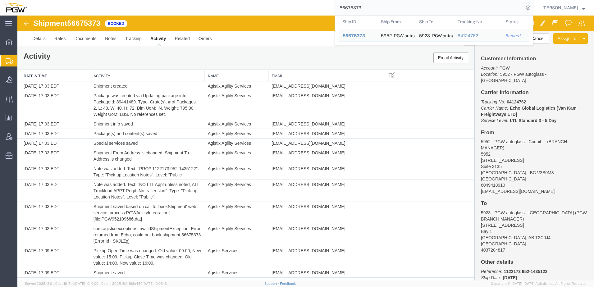
drag, startPoint x: 385, startPoint y: 6, endPoint x: 93, endPoint y: -7, distance: 291.7
click at [93, 0] on html "main_menu Created with Sketch. Collapse Menu Overview Shipments Shipment Manage…" at bounding box center [297, 143] width 594 height 287
paste input "667526"
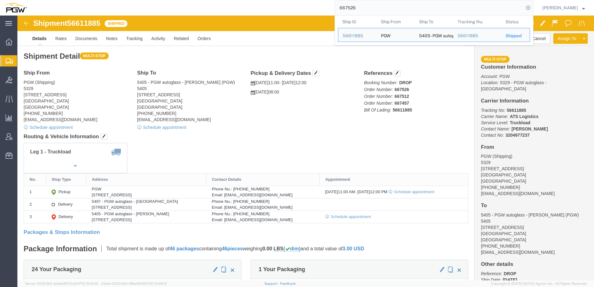
drag, startPoint x: 350, startPoint y: 7, endPoint x: 194, endPoint y: -1, distance: 156.6
click at [194, 0] on html "main_menu Created with Sketch. Collapse Menu Overview Shipments Shipment Manage…" at bounding box center [297, 143] width 594 height 287
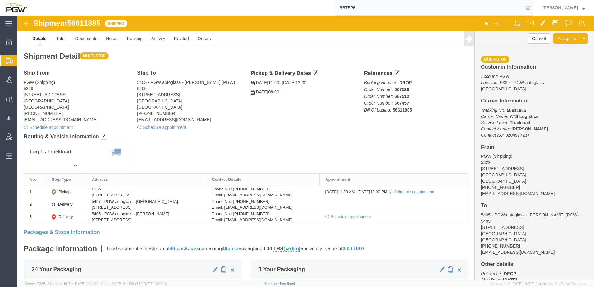
paste input "480"
type input "667480"
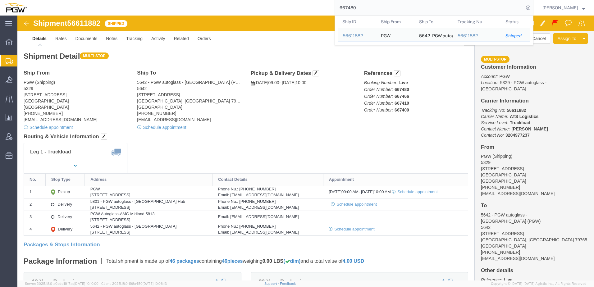
click div "Leg 1 - Truckload Number of trucks: 1"
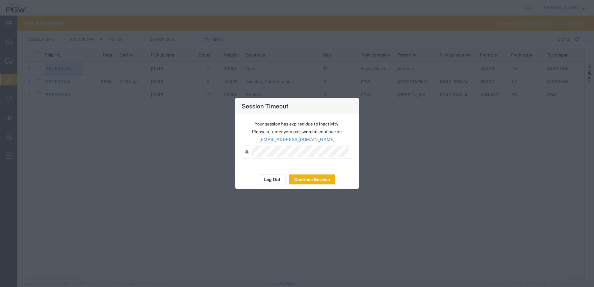
click at [296, 143] on div "Your session has expired due to inactivity. Please re-enter your password to co…" at bounding box center [297, 141] width 124 height 55
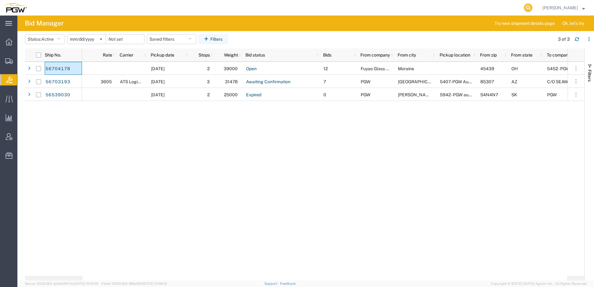
click at [532, 6] on icon at bounding box center [527, 7] width 9 height 9
paste input "56611875"
type input "56611875"
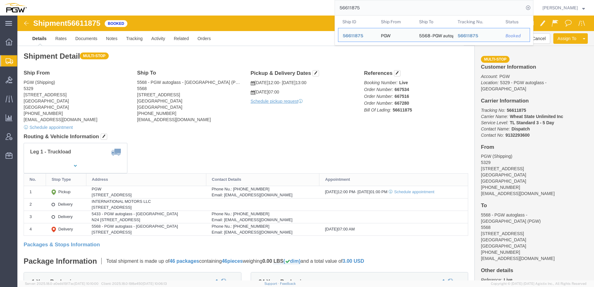
click h4 "Routing & Vehicle Information"
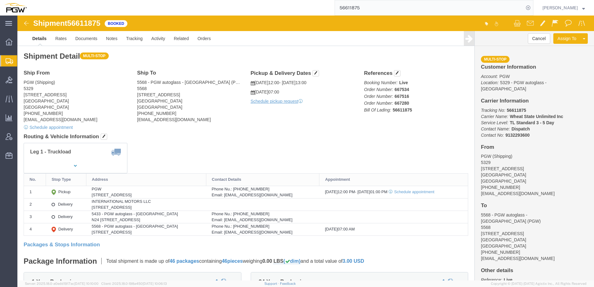
click div "Leg 1 - Truckload"
drag, startPoint x: 160, startPoint y: 192, endPoint x: 174, endPoint y: 189, distance: 13.9
click div "[STREET_ADDRESS]"
copy div "60185,"
type input "56195106"
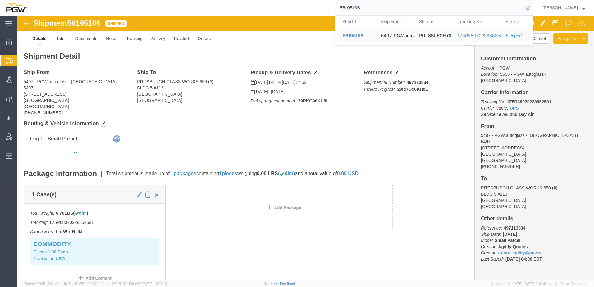
click address "5497 - PGW autoglass - Livonia 5497 35546 Industrial Rd Livonia, MI 48150 Unite…"
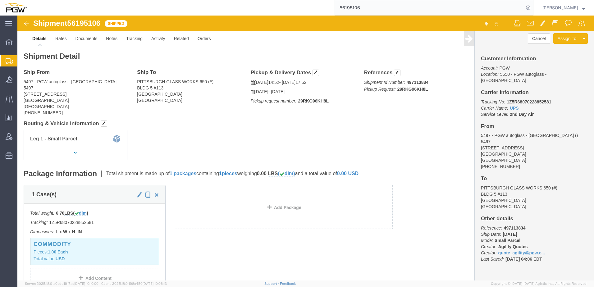
click div "Leg 1 - Small Parcel"
drag, startPoint x: 118, startPoint y: 72, endPoint x: 166, endPoint y: 78, distance: 48.1
click div "Ship To PITTSBURGH GLASS WORKS 650 (#) BLDG 5 #113 KNOXVILLE, TN 37921 United S…"
copy address "BLDG 5 #113 KNOXVILLE, TN 37921"
click address "5497 - PGW autoglass - Livonia 5497 35546 Industrial Rd Livonia, MI 48150 Unite…"
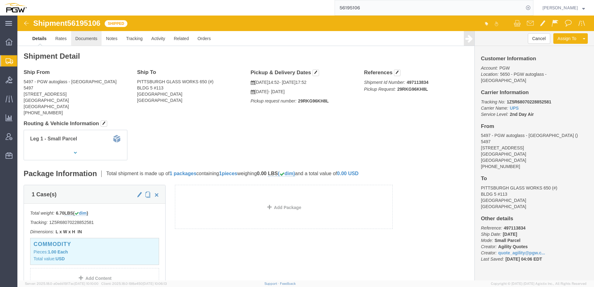
click link "Documents"
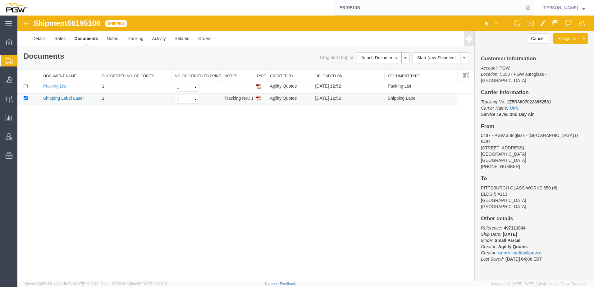
click at [63, 97] on link "Shipping Label Laser" at bounding box center [63, 98] width 41 height 5
click at [42, 39] on link "Details" at bounding box center [39, 38] width 22 height 15
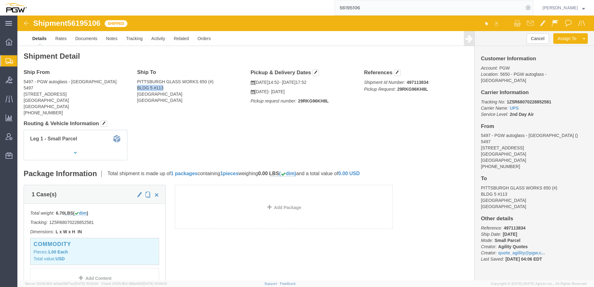
drag, startPoint x: 118, startPoint y: 73, endPoint x: 160, endPoint y: 74, distance: 42.8
click div "Ship To PITTSBURGH GLASS WORKS 650 (#) BLDG 5 #113 KNOXVILLE, TN 37921 United S…"
drag, startPoint x: 119, startPoint y: 65, endPoint x: 188, endPoint y: 79, distance: 70.2
click address "PITTSBURGH GLASS WORKS 650 (#) BLDG 5 #113 KNOXVILLE, TN 37921 United States"
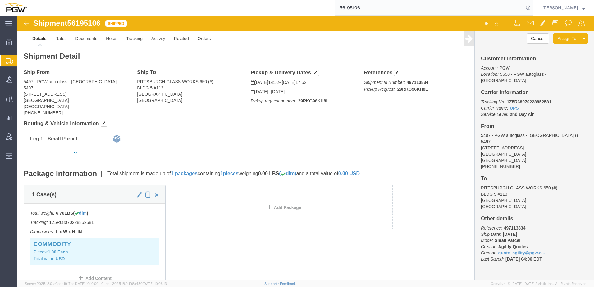
copy address "PITTSBURGH GLASS WORKS 650 (#) BLDG 5 #113 KNOXVILLE, TN 37921"
click address "PITTSBURGH GLASS WORKS 650 (#) BLDG 5 #113 KNOXVILLE, TN 37921 United States"
drag, startPoint x: 118, startPoint y: 68, endPoint x: 184, endPoint y: 76, distance: 66.9
click div "Ship To PITTSBURGH GLASS WORKS 650 (#) BLDG 5 #113 KNOXVILLE, TN 37921 United S…"
copy address "PITTSBURGH GLASS WORKS 650 (#) BLDG 5 #113 KNOXVILLE, TN 37921"
